Goal: Task Accomplishment & Management: Manage account settings

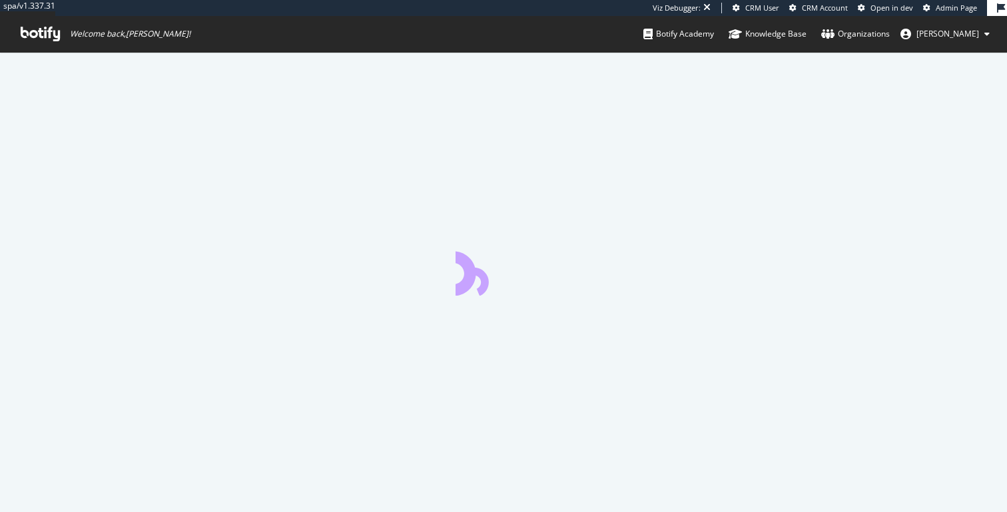
click at [970, 29] on span "[PERSON_NAME]" at bounding box center [947, 33] width 63 height 11
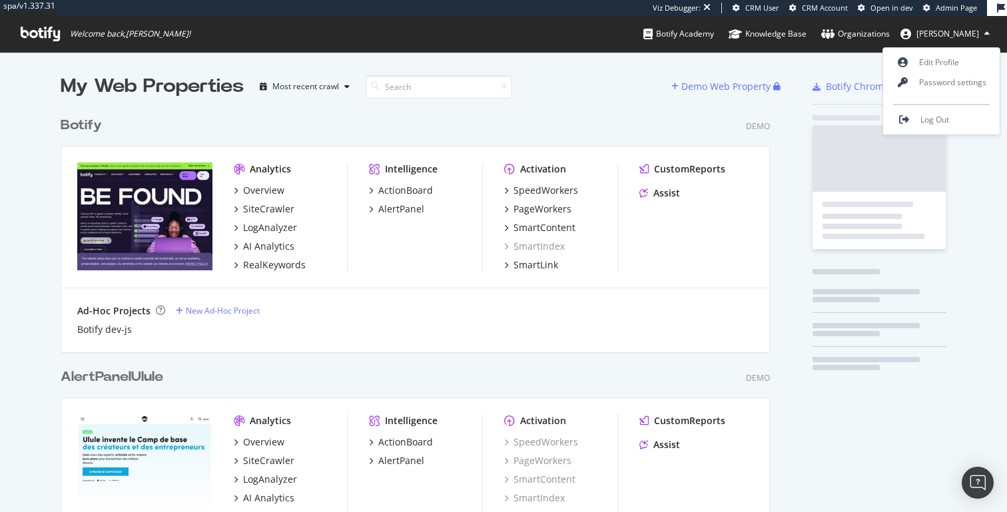
scroll to position [3166, 720]
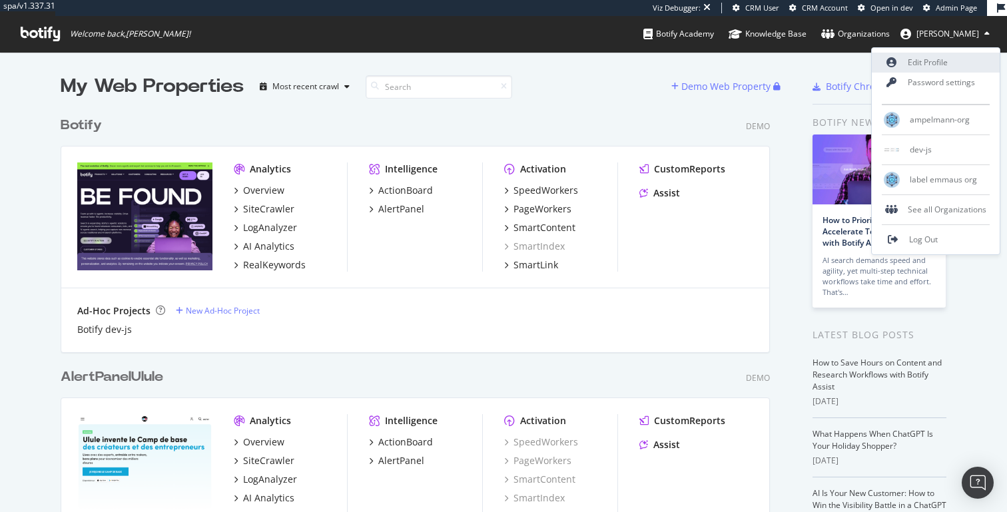
click at [932, 61] on link "Edit Profile" at bounding box center [936, 63] width 128 height 20
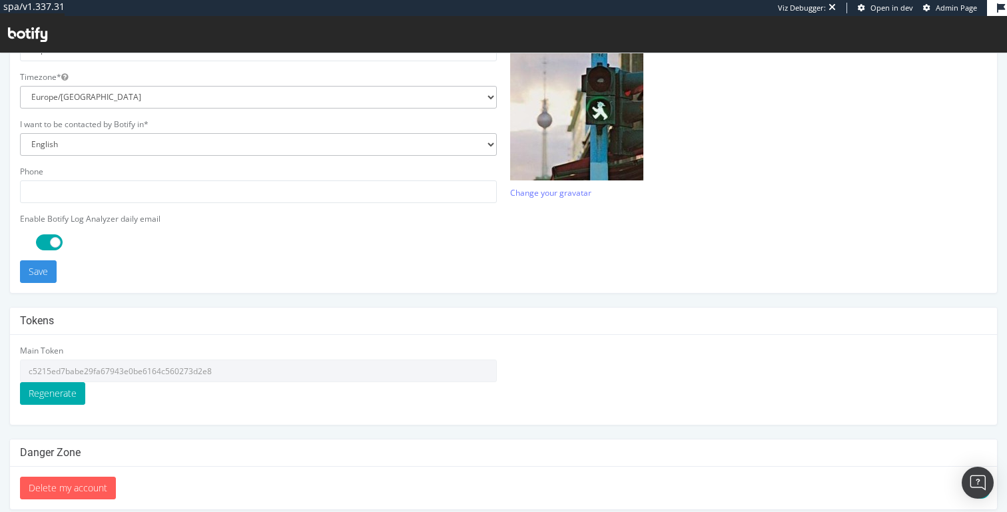
scroll to position [379, 0]
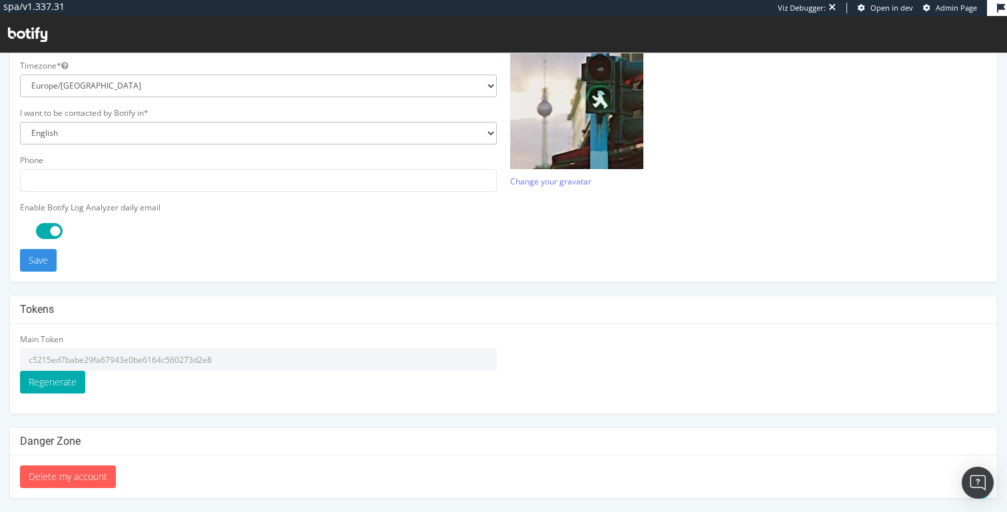
click at [186, 363] on input "c5215ed7babe29fa67943e0be6164c560273d2e8" at bounding box center [258, 359] width 477 height 23
